Goal: Information Seeking & Learning: Learn about a topic

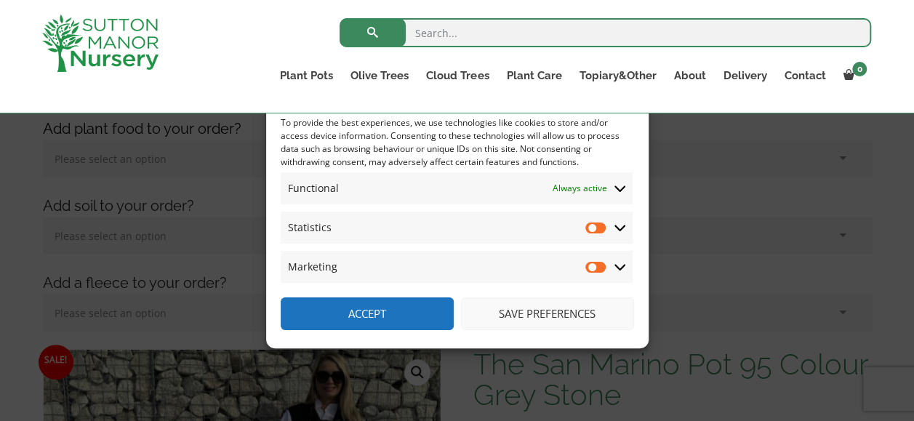
click at [528, 316] on button "Save preferences" at bounding box center [547, 314] width 173 height 33
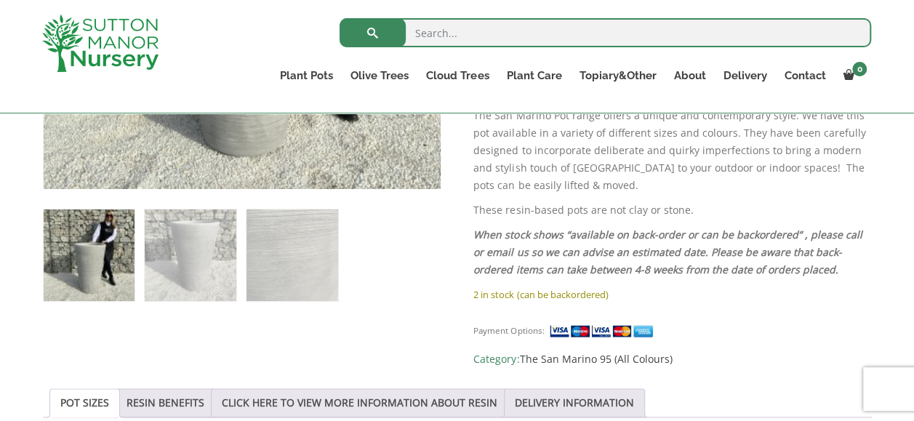
scroll to position [800, 0]
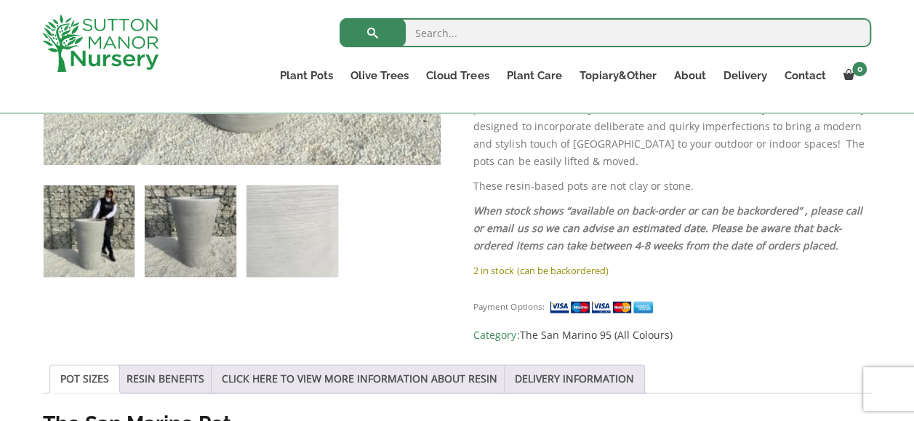
click at [154, 219] on img at bounding box center [190, 231] width 91 height 91
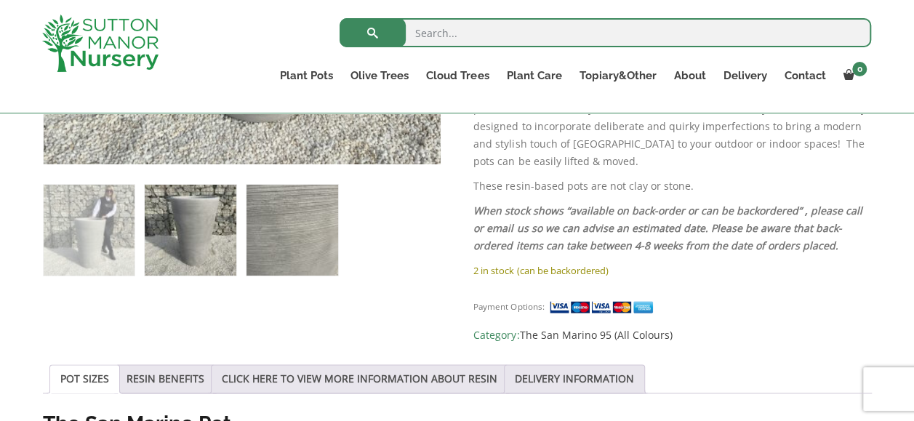
drag, startPoint x: 289, startPoint y: 233, endPoint x: 297, endPoint y: 236, distance: 8.5
click at [289, 233] on img at bounding box center [292, 230] width 91 height 91
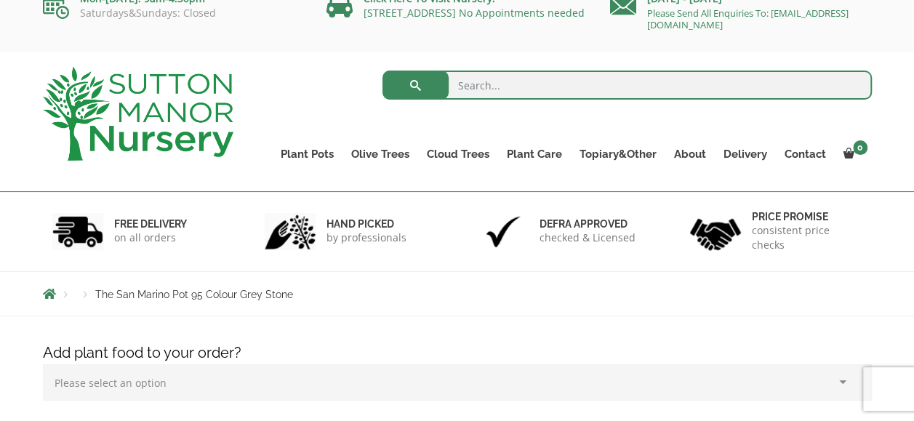
scroll to position [0, 0]
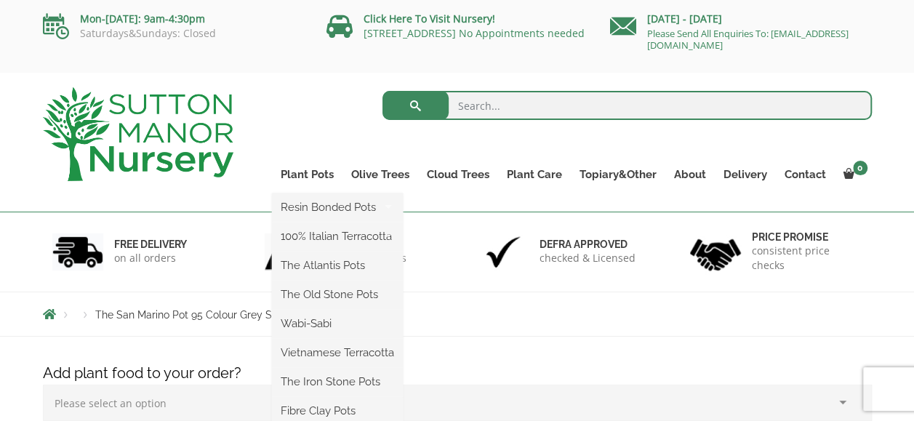
click at [309, 194] on ul "Resin Bonded Pots The Amalfi Pots The Milan Pots The Capri Pots The Brunello Po…" at bounding box center [337, 339] width 131 height 291
click at [307, 175] on link "Plant Pots" at bounding box center [307, 174] width 71 height 20
click at [332, 294] on link "The Old Stone Pots" at bounding box center [337, 295] width 131 height 22
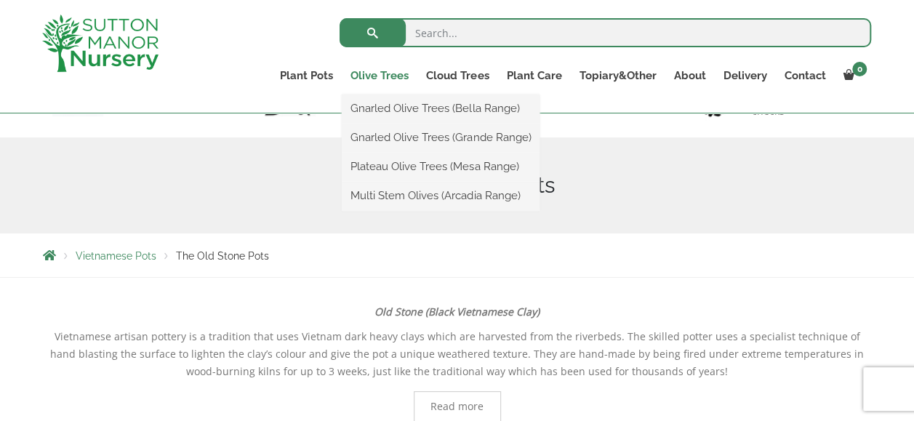
scroll to position [47, 0]
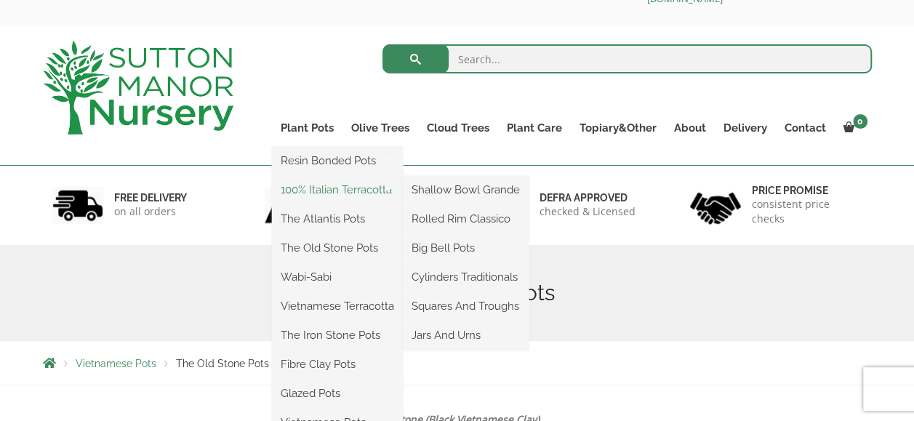
click at [308, 190] on link "100% Italian Terracotta" at bounding box center [337, 190] width 131 height 22
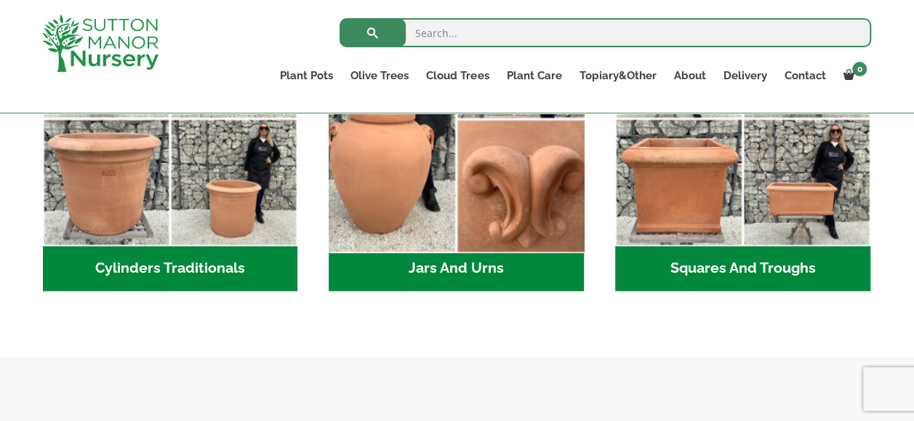
scroll to position [800, 0]
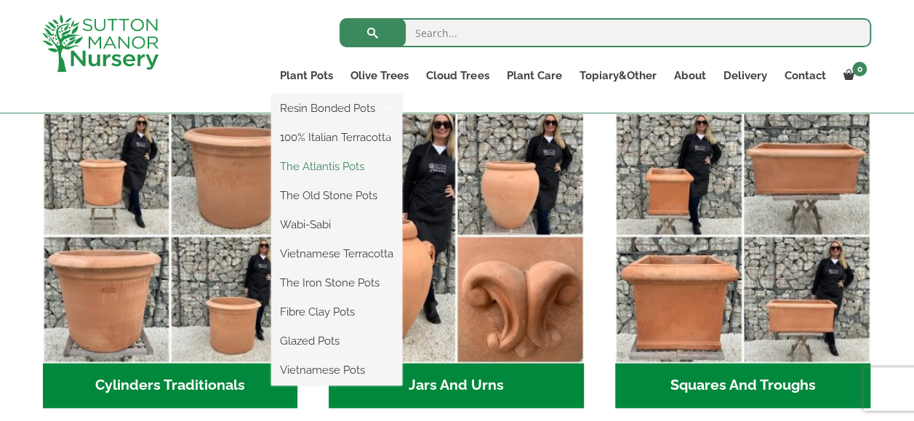
click at [316, 166] on link "The Atlantis Pots" at bounding box center [336, 167] width 131 height 22
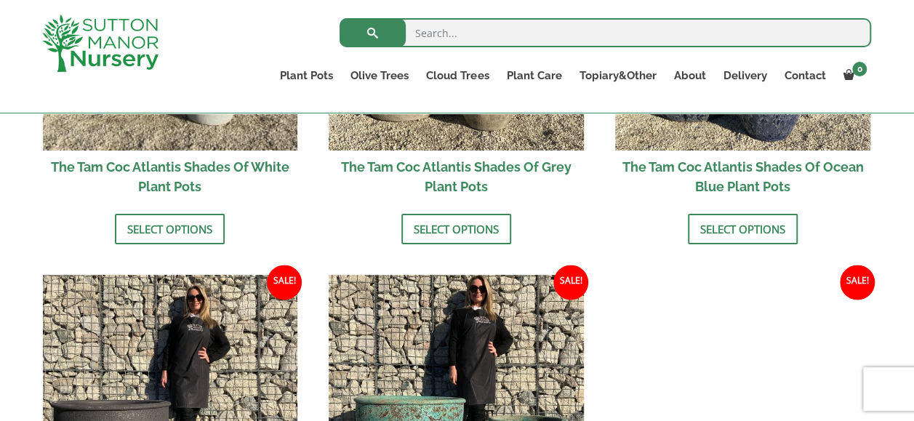
scroll to position [1091, 0]
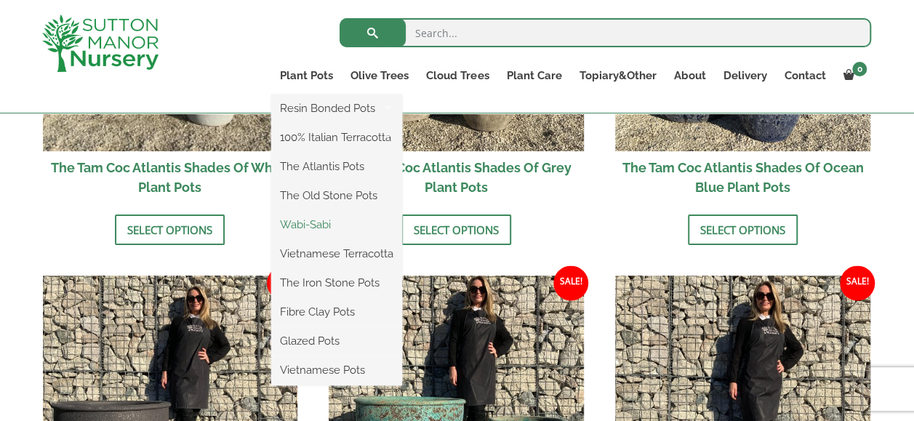
click at [316, 225] on link "Wabi-Sabi" at bounding box center [336, 225] width 131 height 22
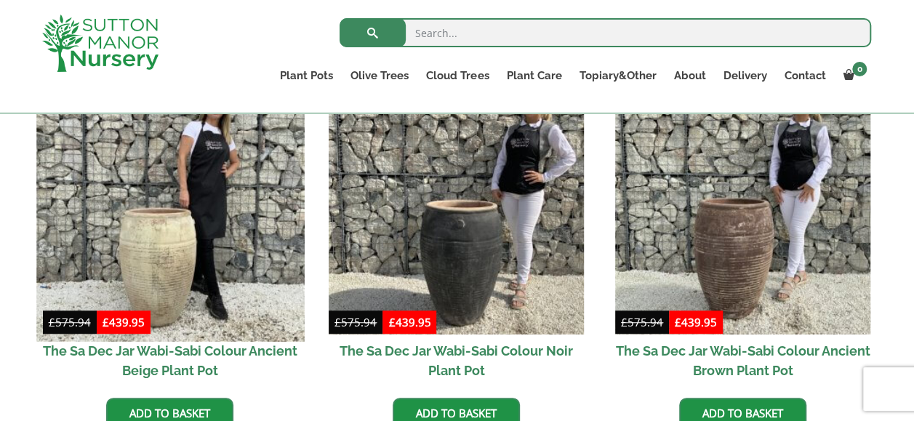
scroll to position [437, 0]
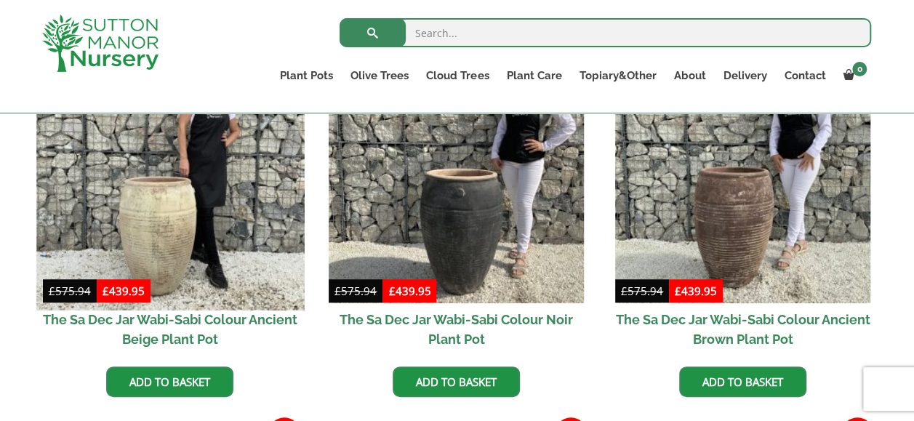
click at [192, 205] on img at bounding box center [170, 176] width 268 height 268
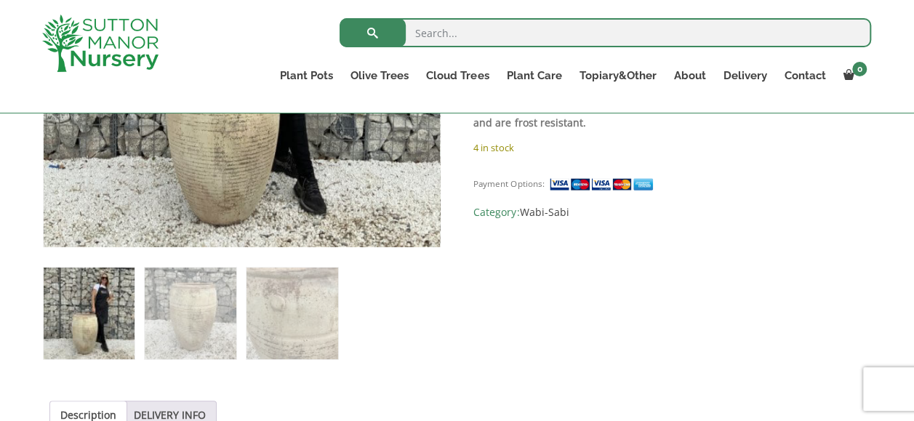
scroll to position [509, 0]
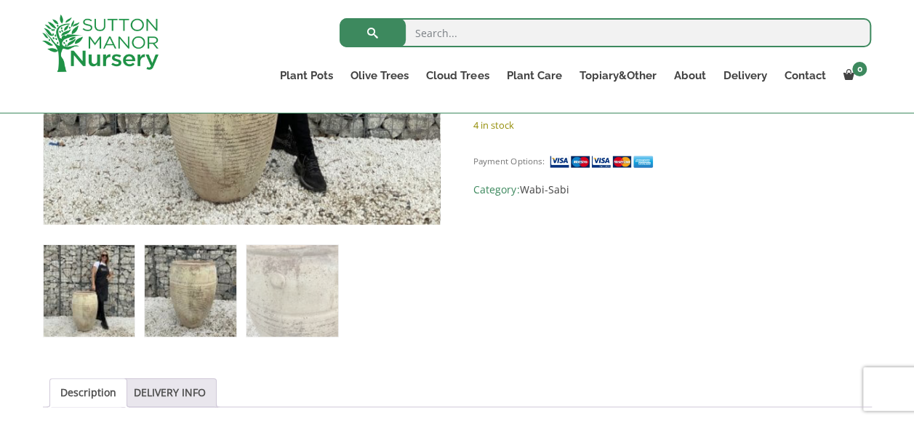
click at [186, 287] on img at bounding box center [190, 290] width 91 height 91
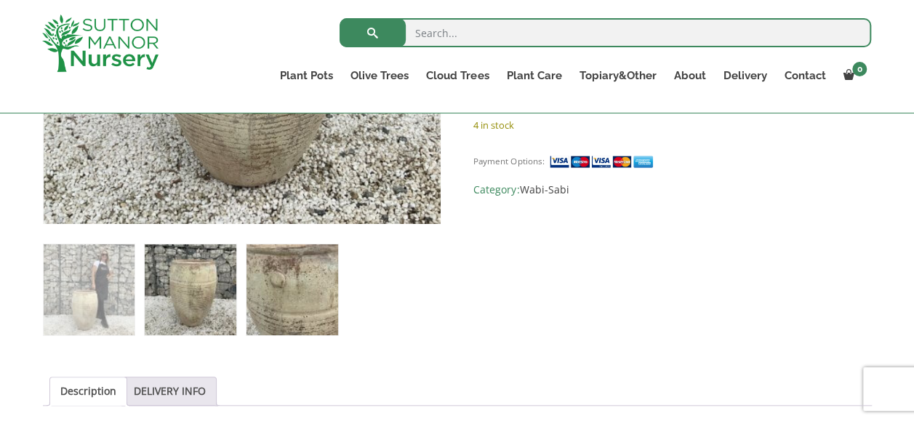
click at [295, 286] on img at bounding box center [292, 289] width 91 height 91
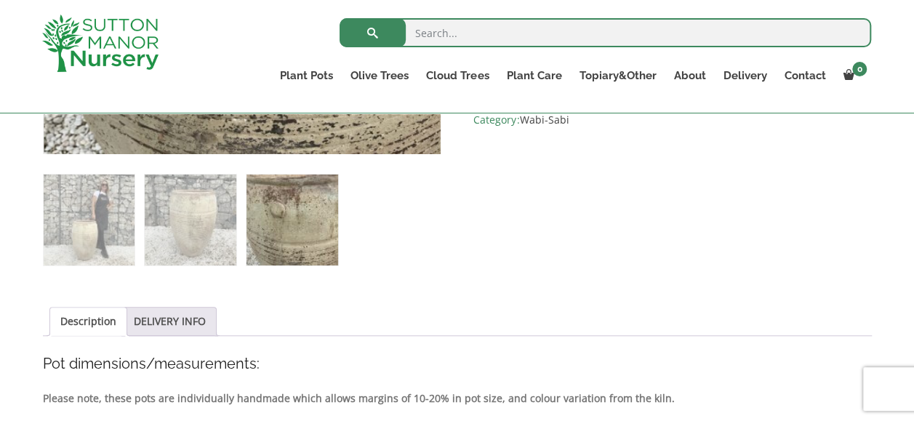
scroll to position [582, 0]
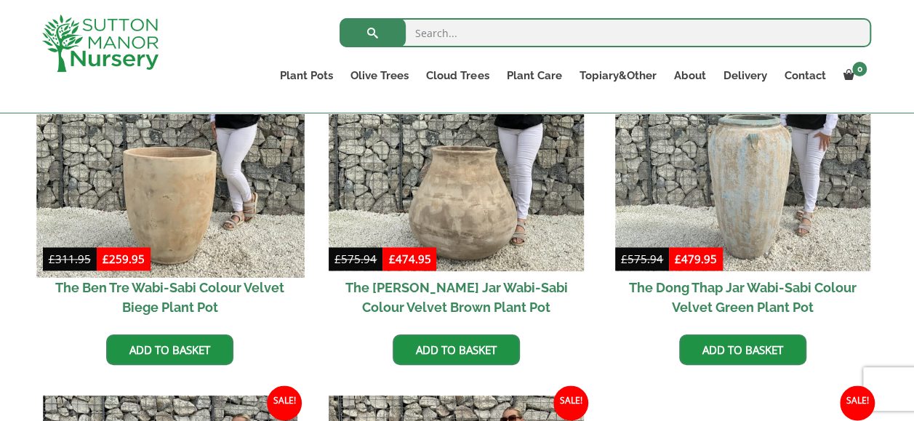
scroll to position [871, 0]
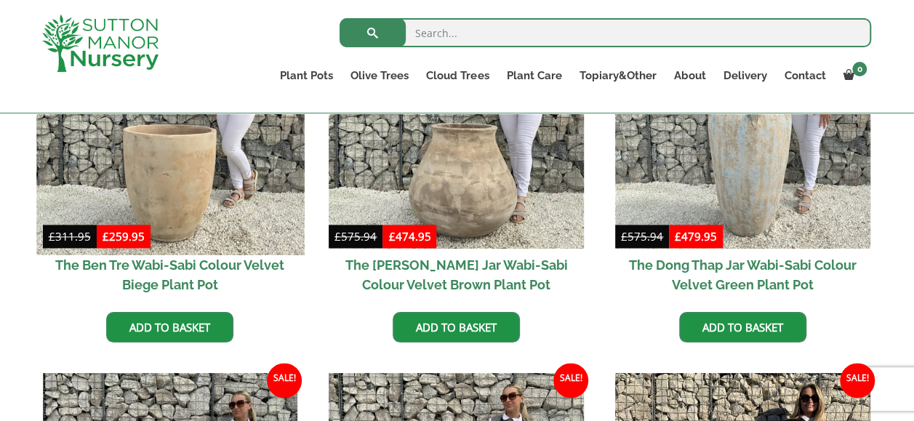
click at [210, 201] on img at bounding box center [170, 122] width 268 height 268
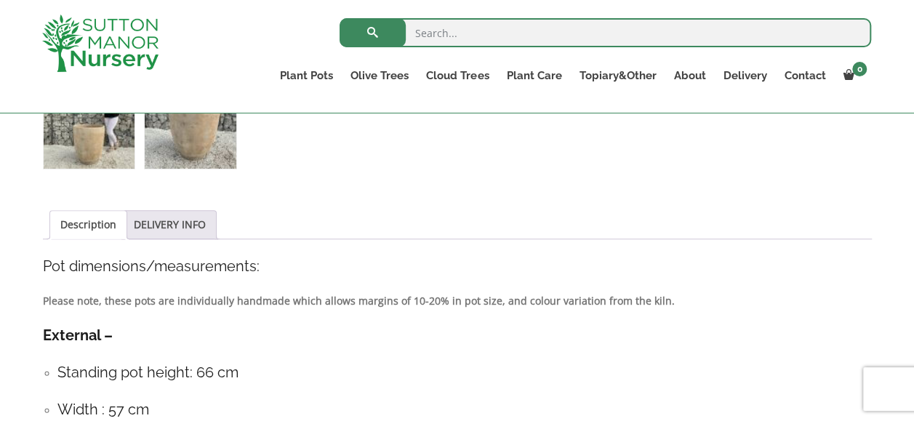
scroll to position [655, 0]
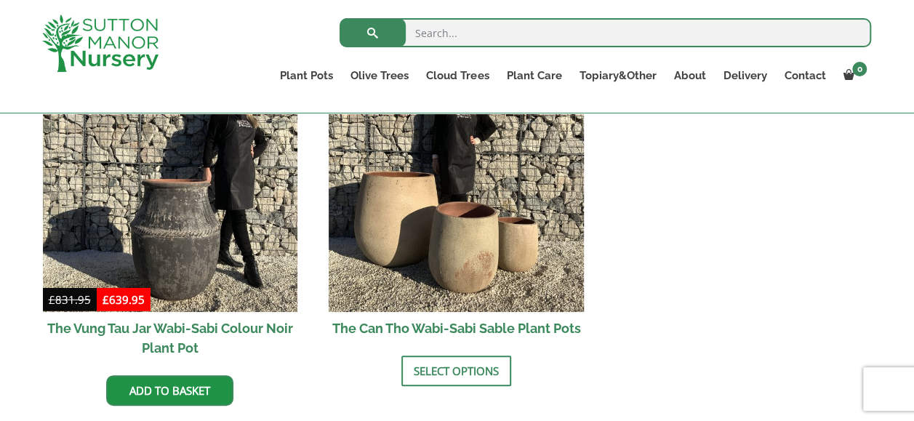
scroll to position [1953, 0]
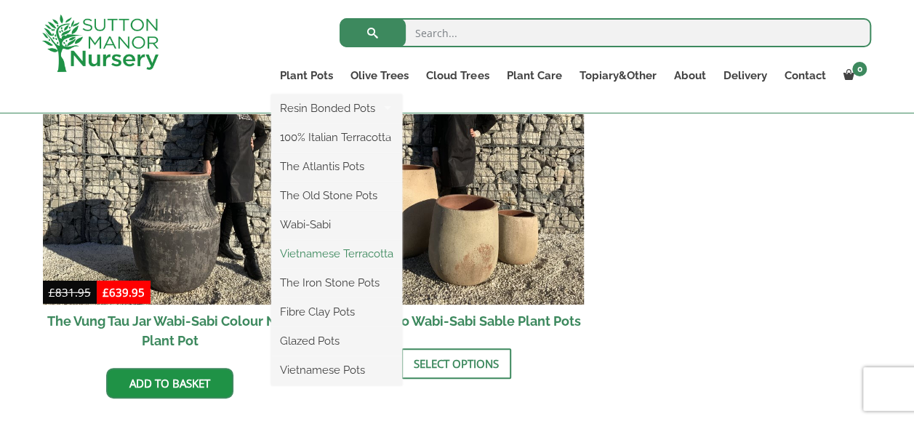
click at [327, 256] on link "Vietnamese Terracotta" at bounding box center [336, 254] width 131 height 22
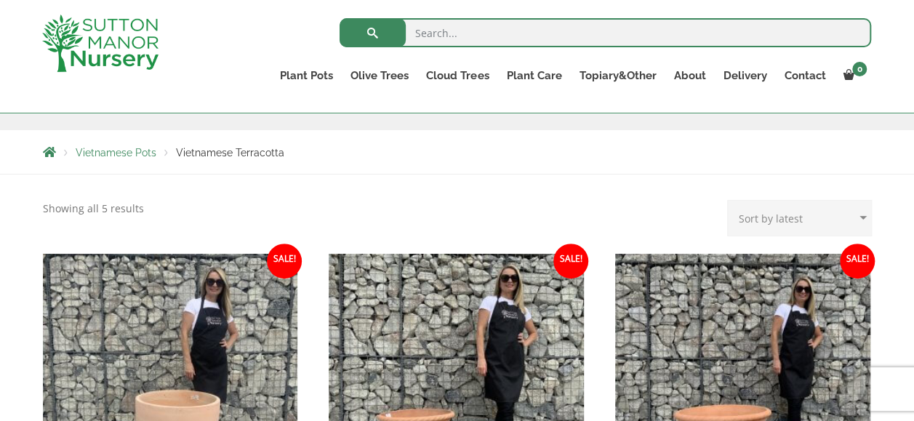
scroll to position [146, 0]
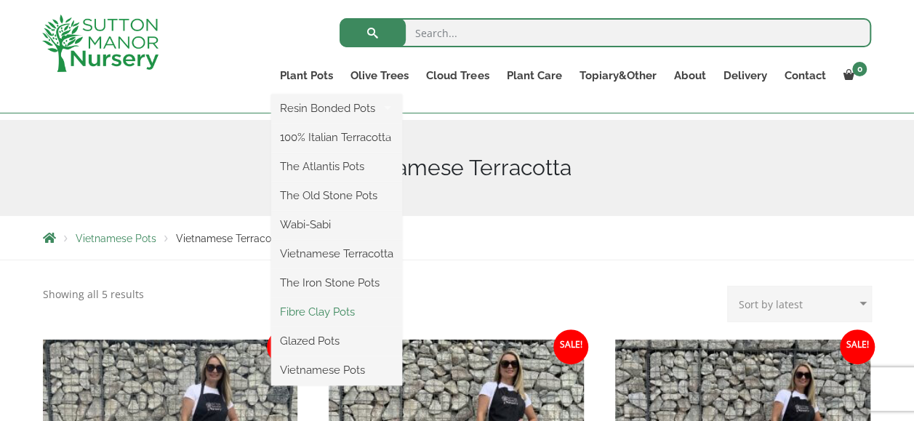
click at [319, 311] on link "Fibre Clay Pots" at bounding box center [336, 312] width 131 height 22
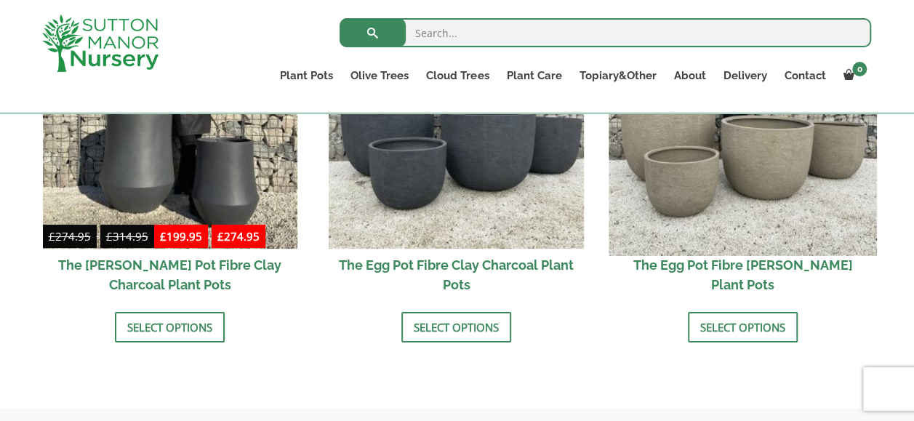
scroll to position [437, 0]
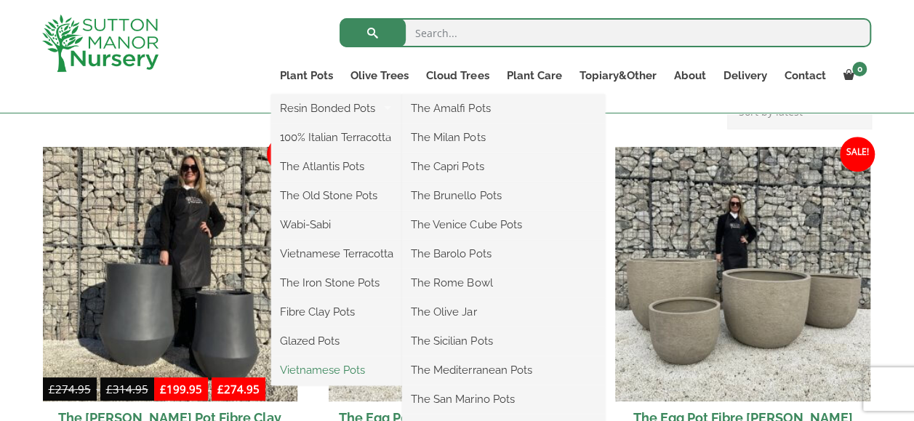
click at [322, 368] on link "Vietnamese Pots" at bounding box center [336, 370] width 131 height 22
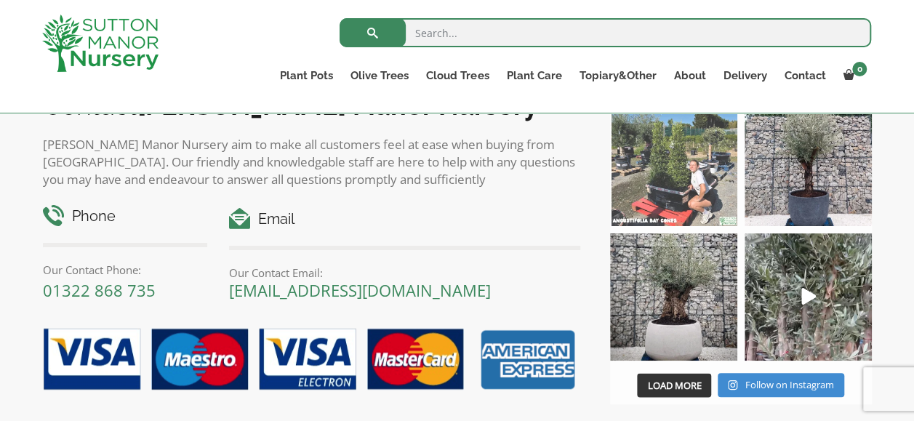
scroll to position [1237, 0]
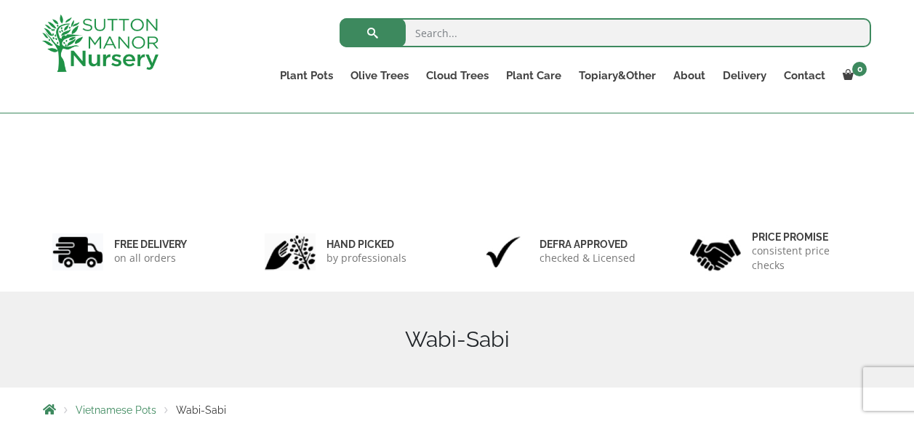
scroll to position [1972, 0]
